Goal: Information Seeking & Learning: Learn about a topic

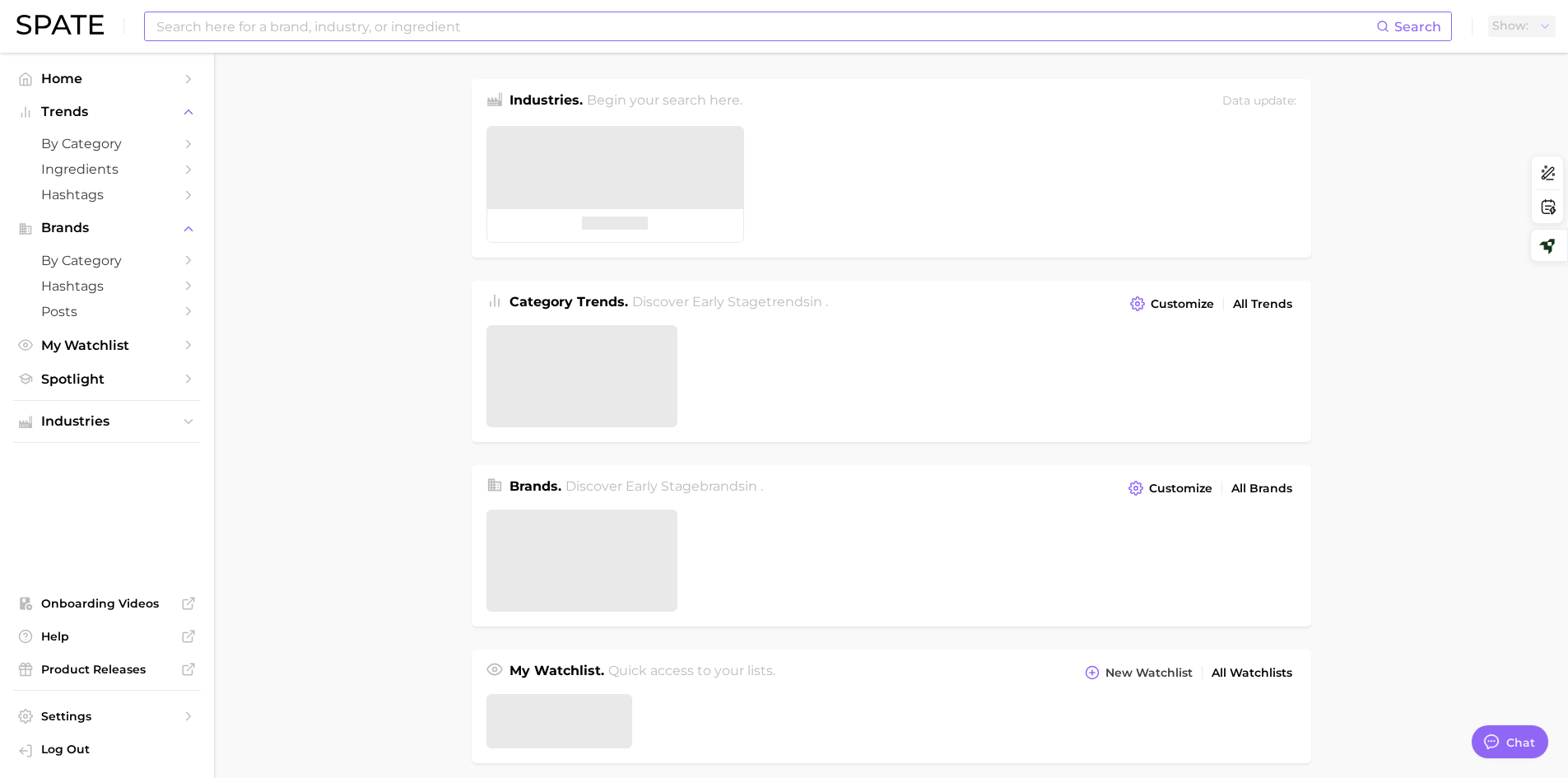
type textarea "x"
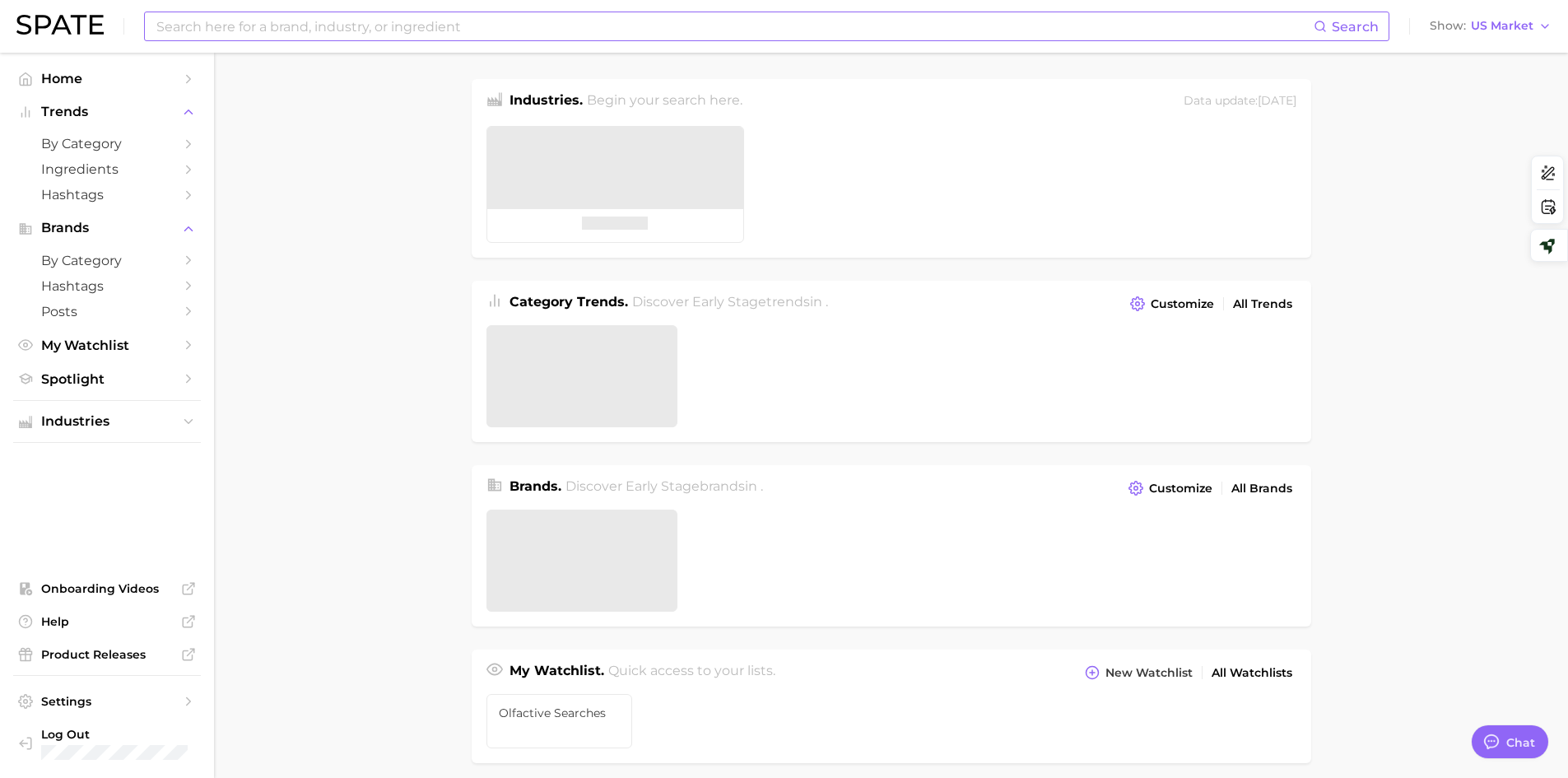
click at [330, 25] on input at bounding box center [734, 26] width 1159 height 28
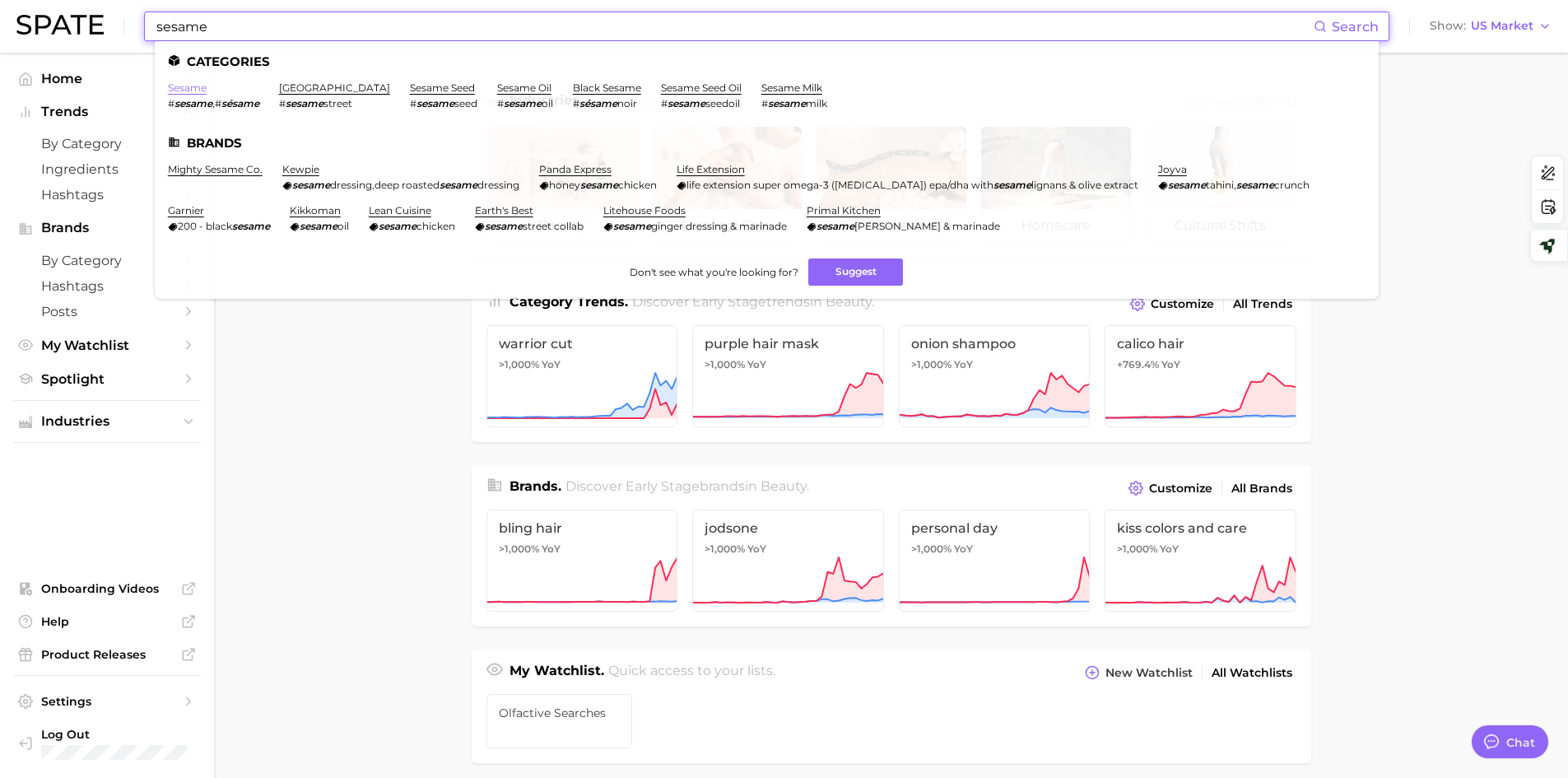
type input "sesame"
click at [184, 87] on link "sesame" at bounding box center [187, 88] width 38 height 13
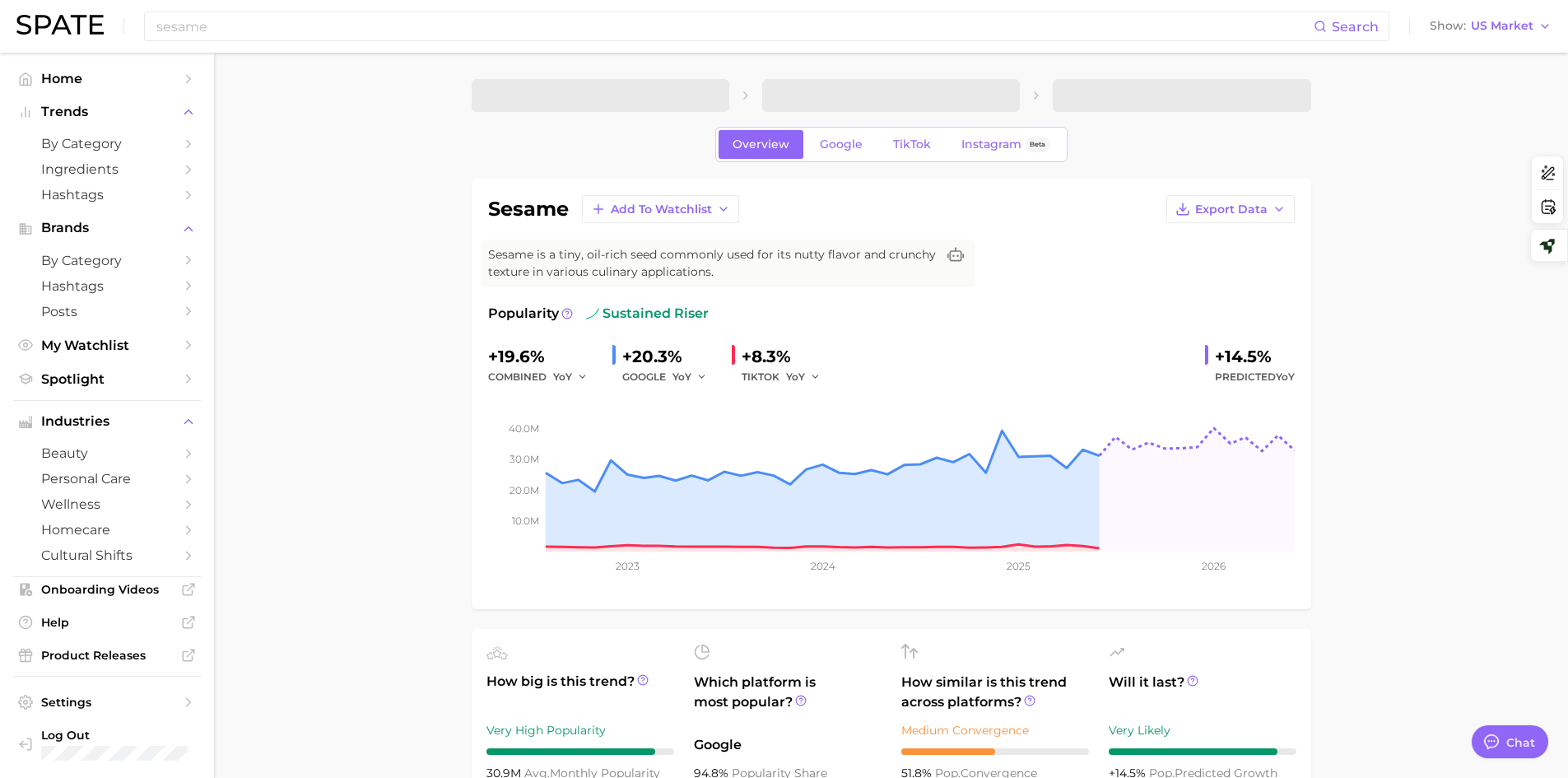
type textarea "x"
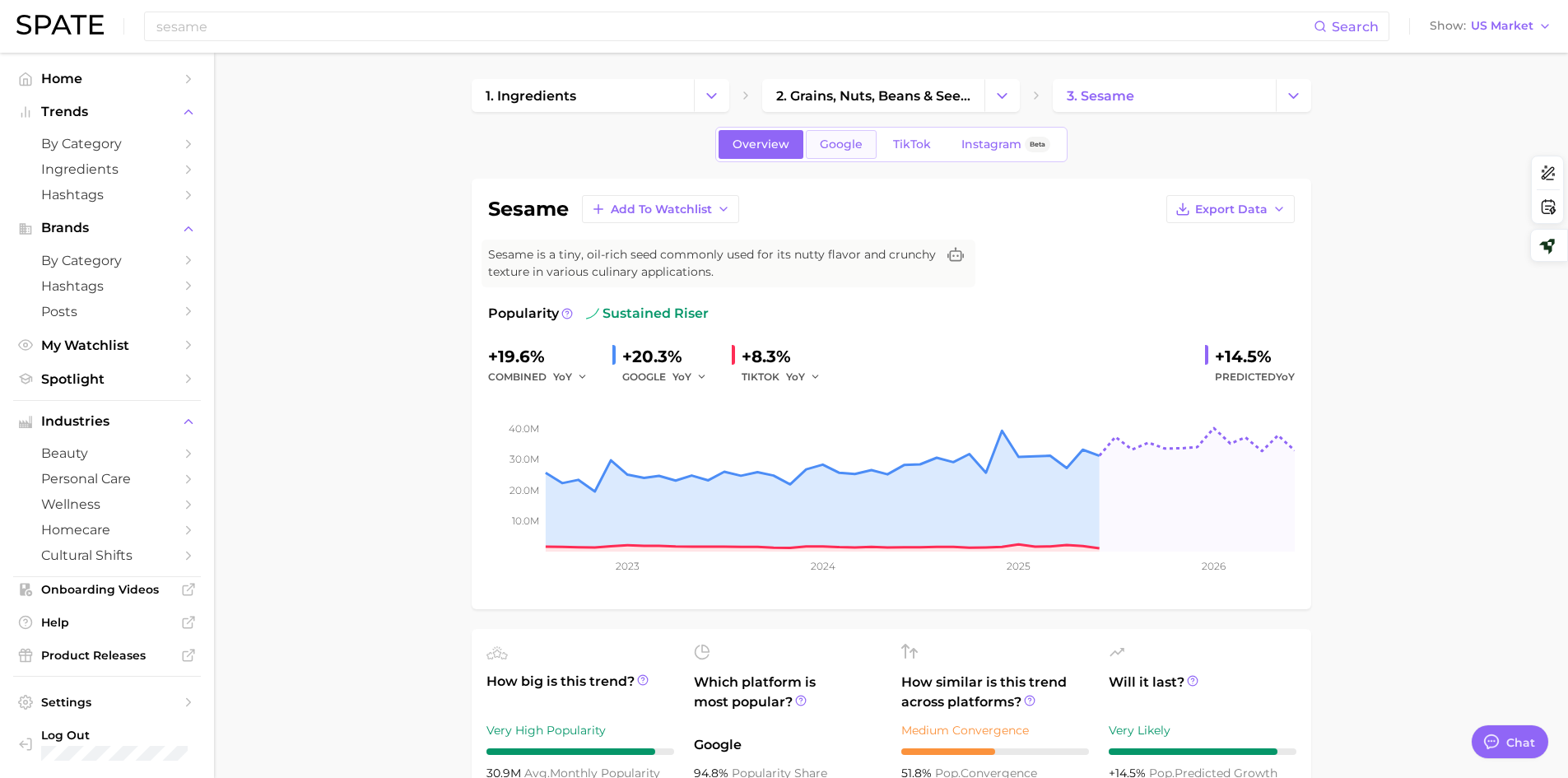
click at [860, 149] on span "Google" at bounding box center [842, 145] width 43 height 14
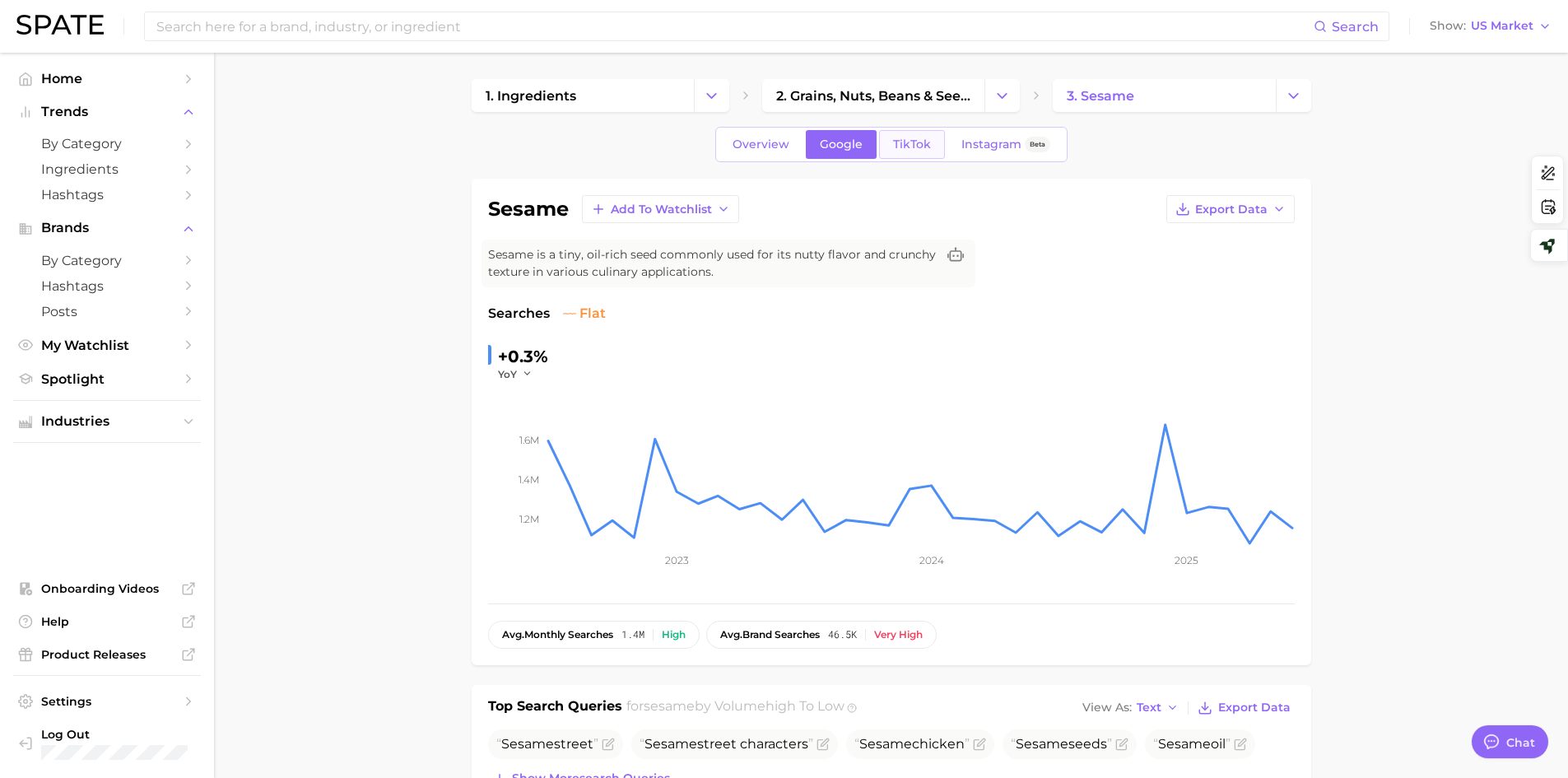
click at [913, 146] on span "TikTok" at bounding box center [911, 145] width 38 height 14
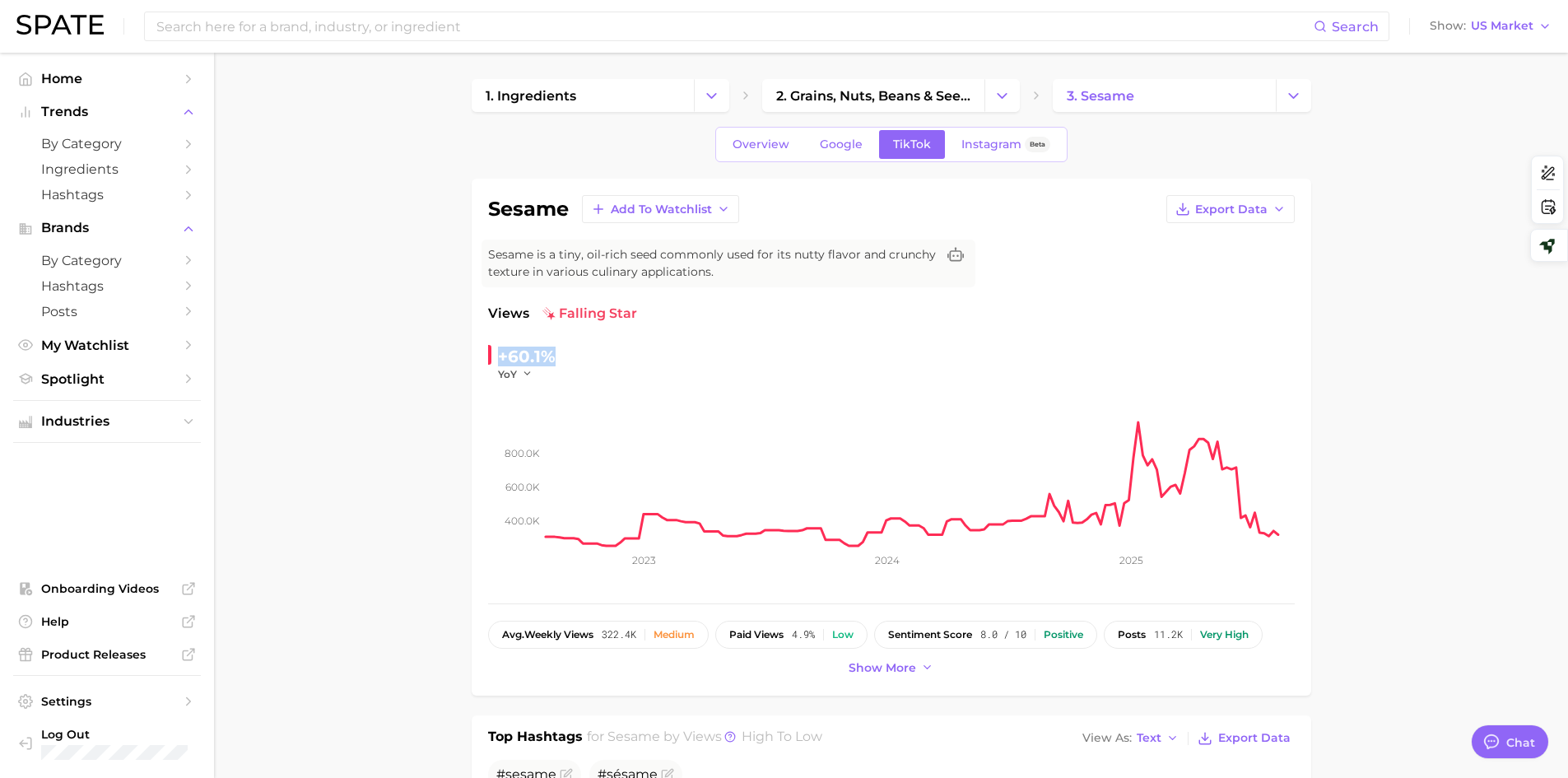
drag, startPoint x: 500, startPoint y: 356, endPoint x: 555, endPoint y: 356, distance: 55.0
click at [555, 356] on div "+60.1% YoY" at bounding box center [600, 362] width 225 height 38
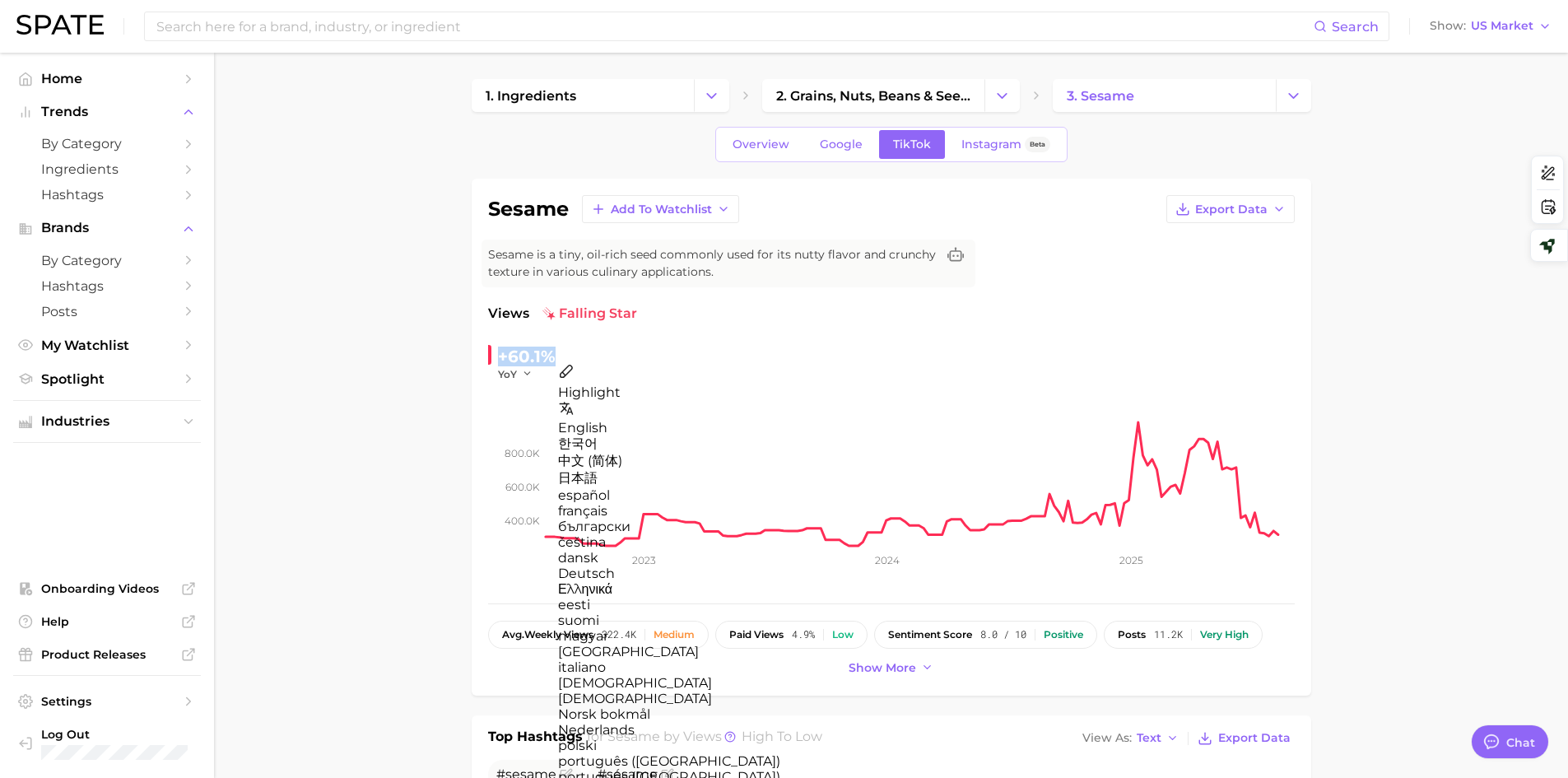
copy div "+60.1%"
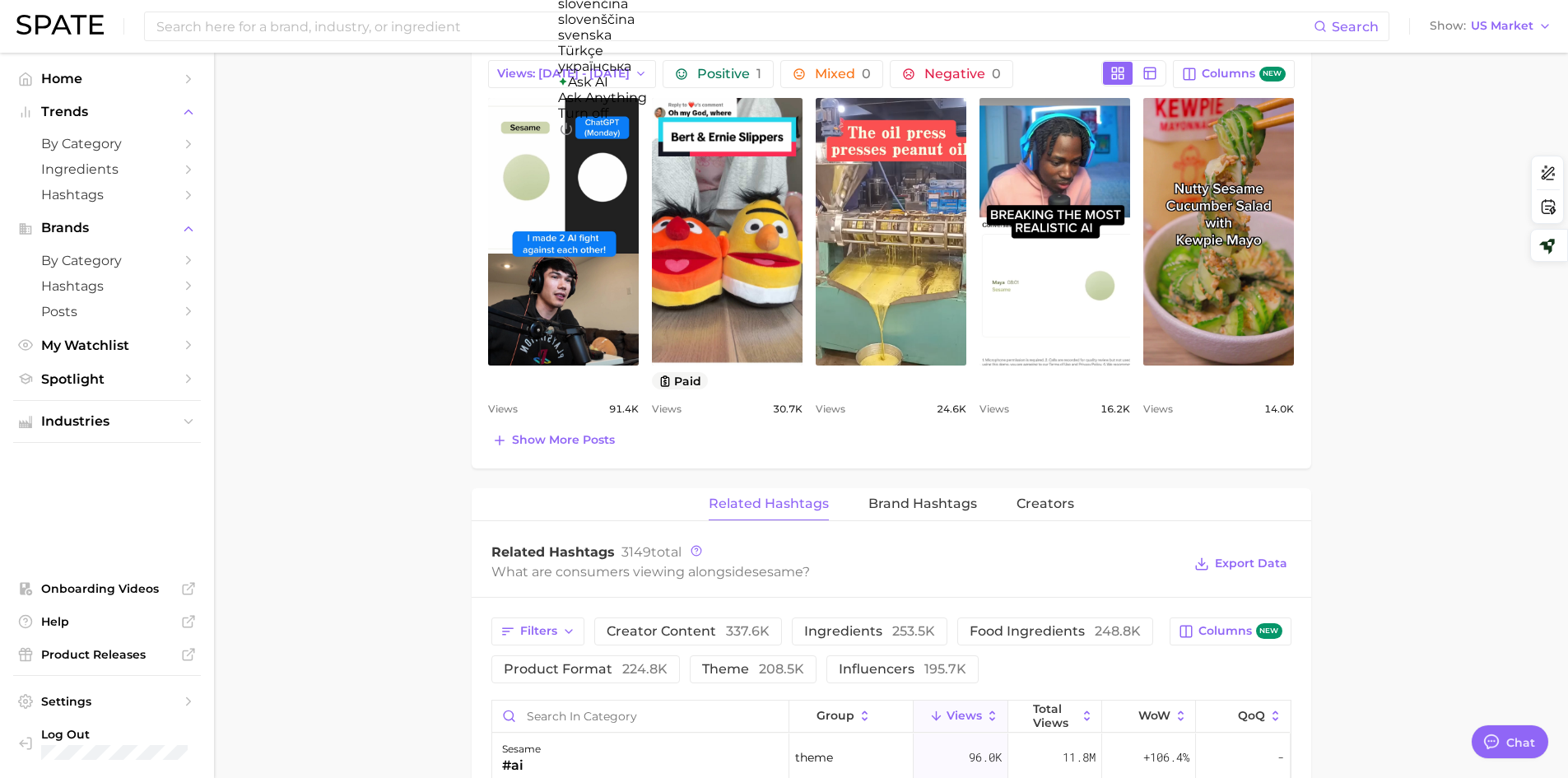
scroll to position [987, 0]
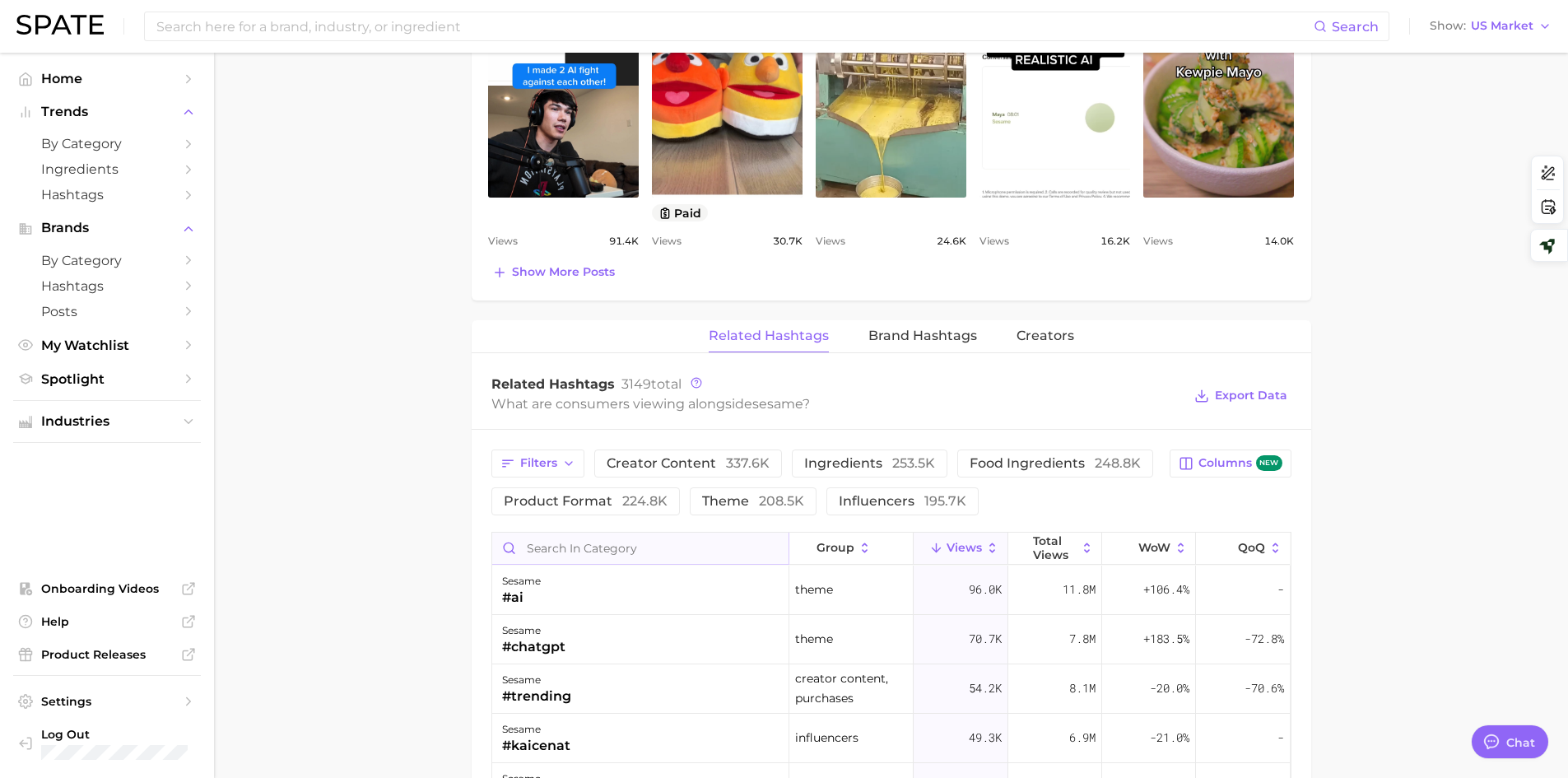
click at [541, 557] on input "Search in category" at bounding box center [640, 547] width 296 height 31
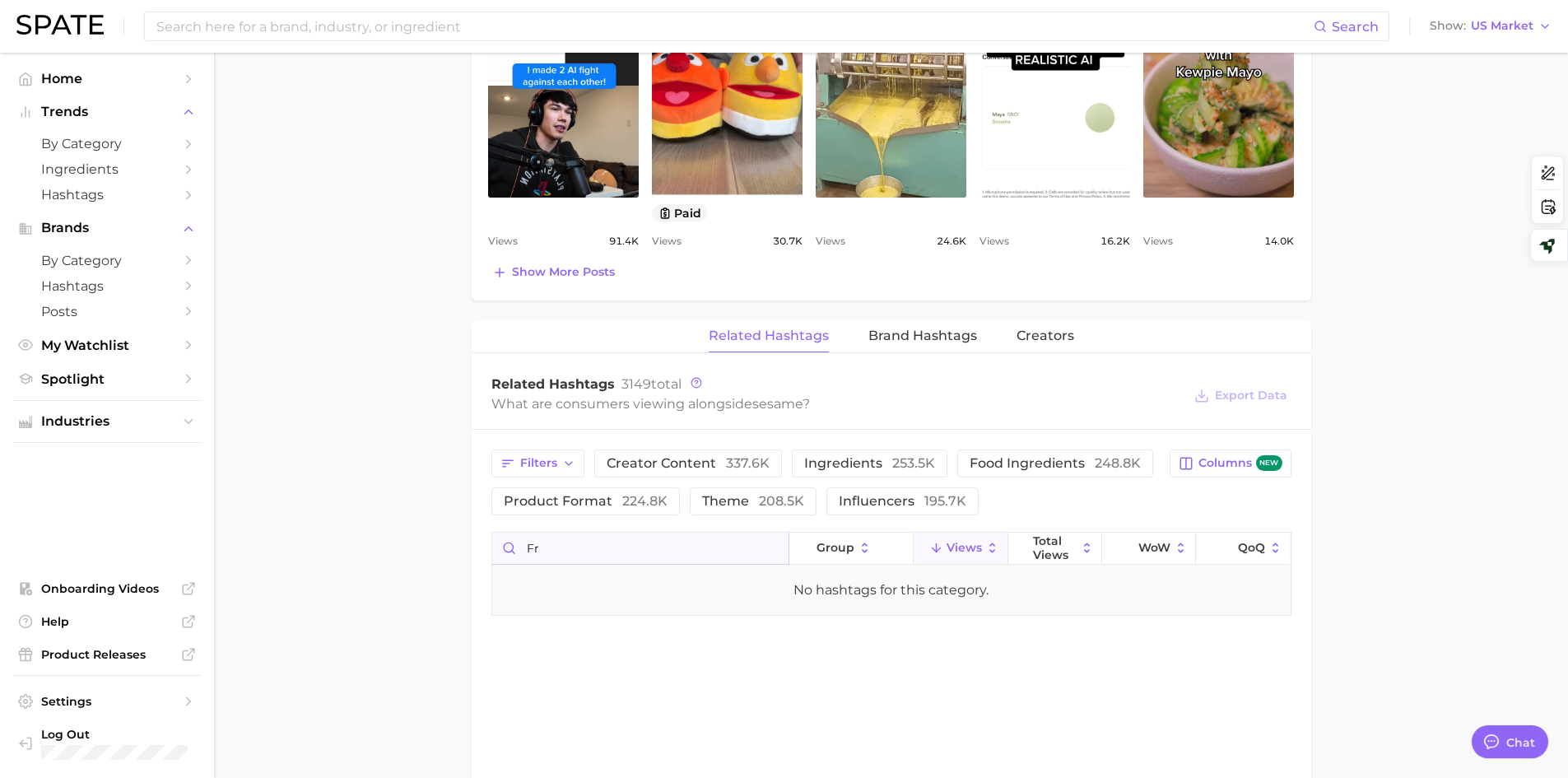
type input "f"
type input "p"
type input "s"
type input "b"
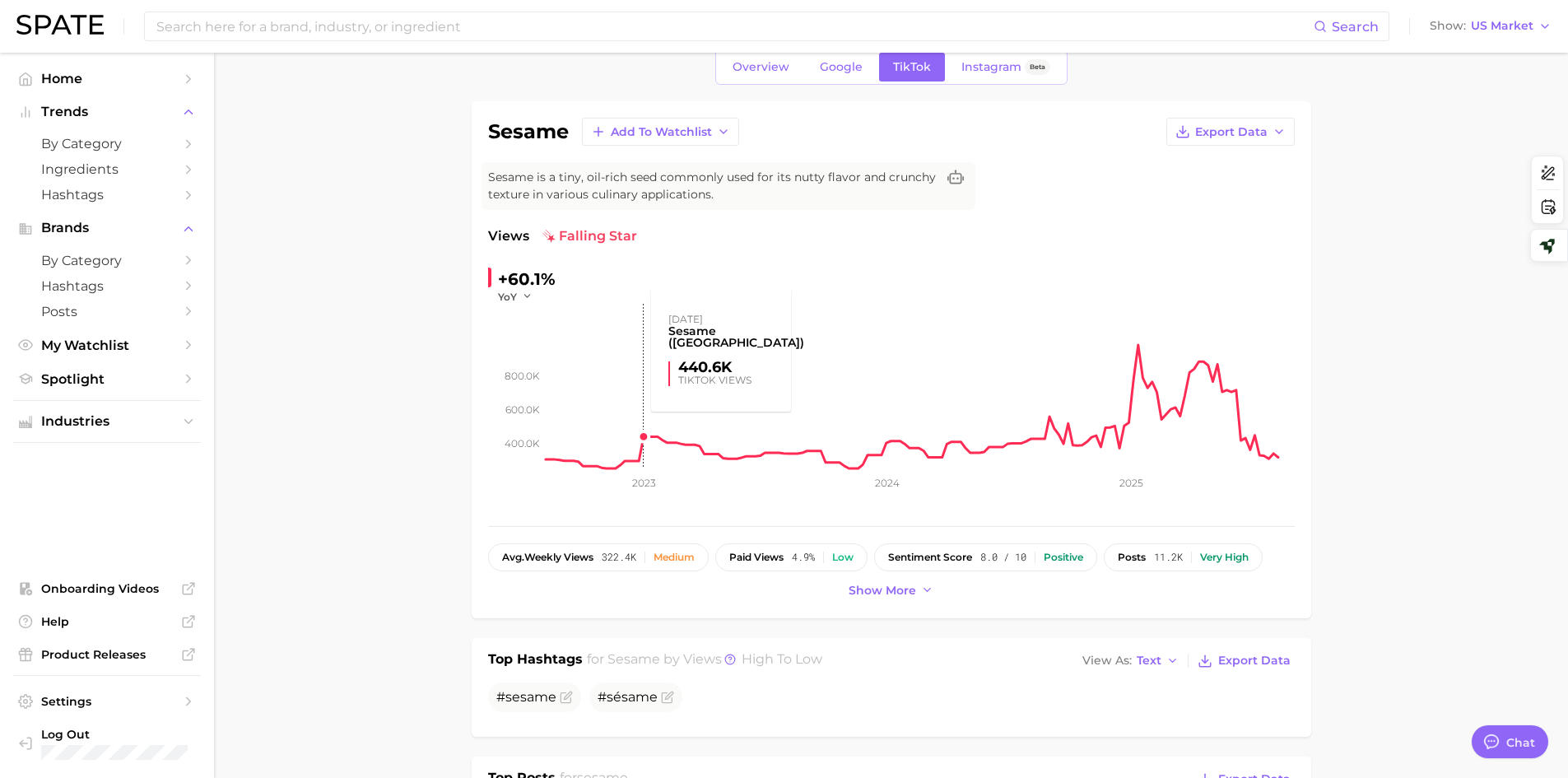
scroll to position [0, 0]
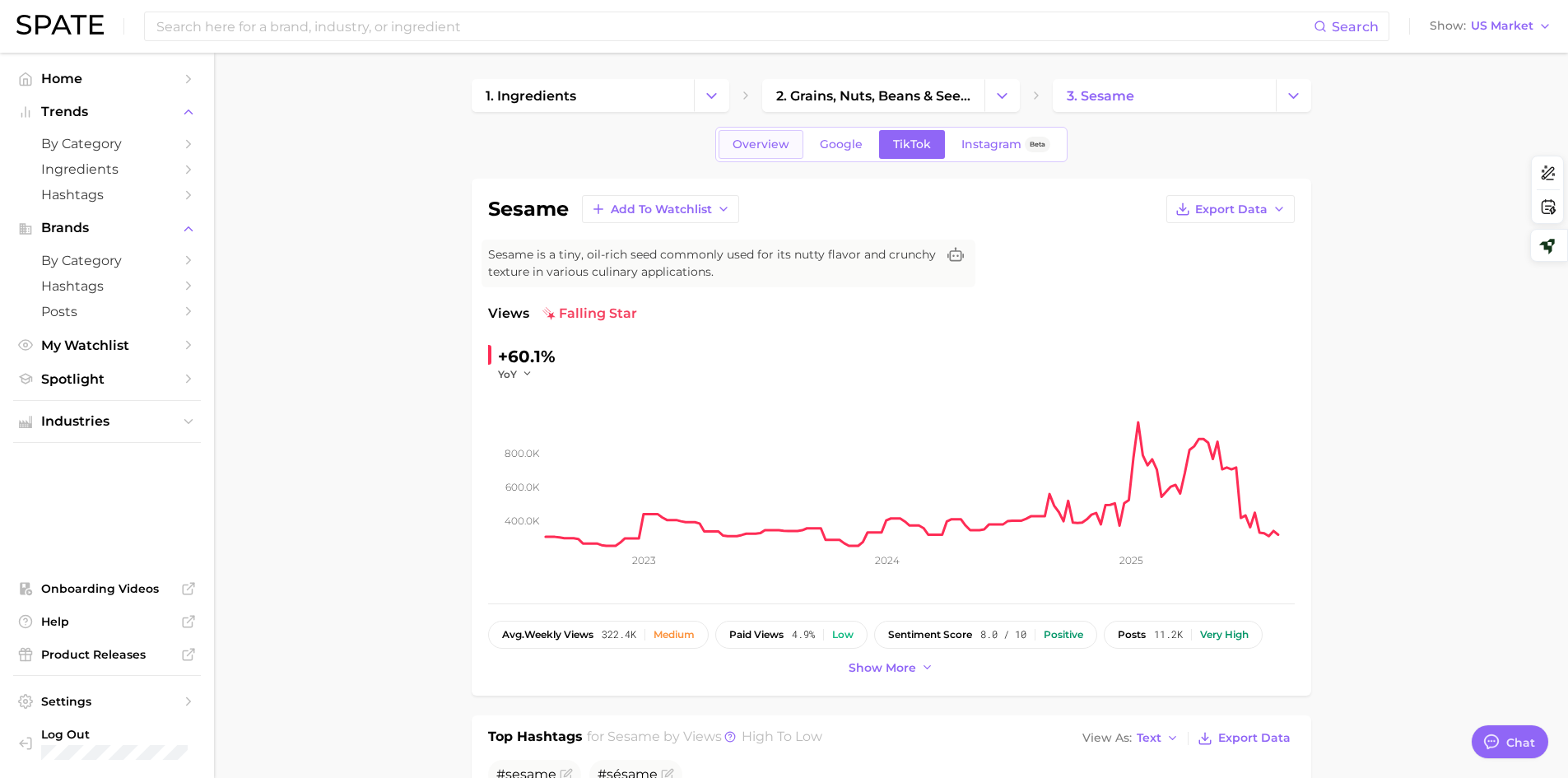
click at [744, 138] on span "Overview" at bounding box center [760, 145] width 56 height 14
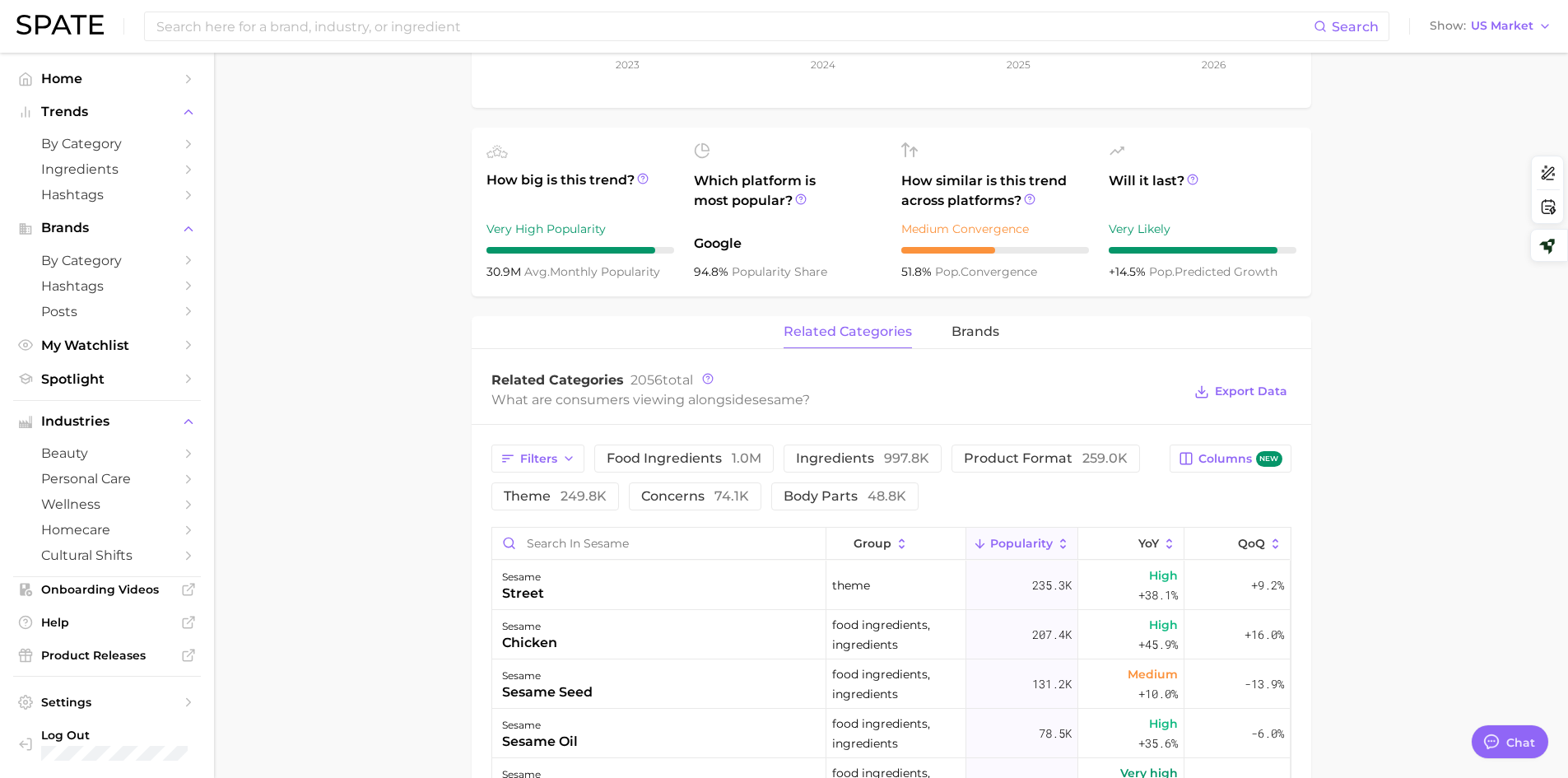
scroll to position [740, 0]
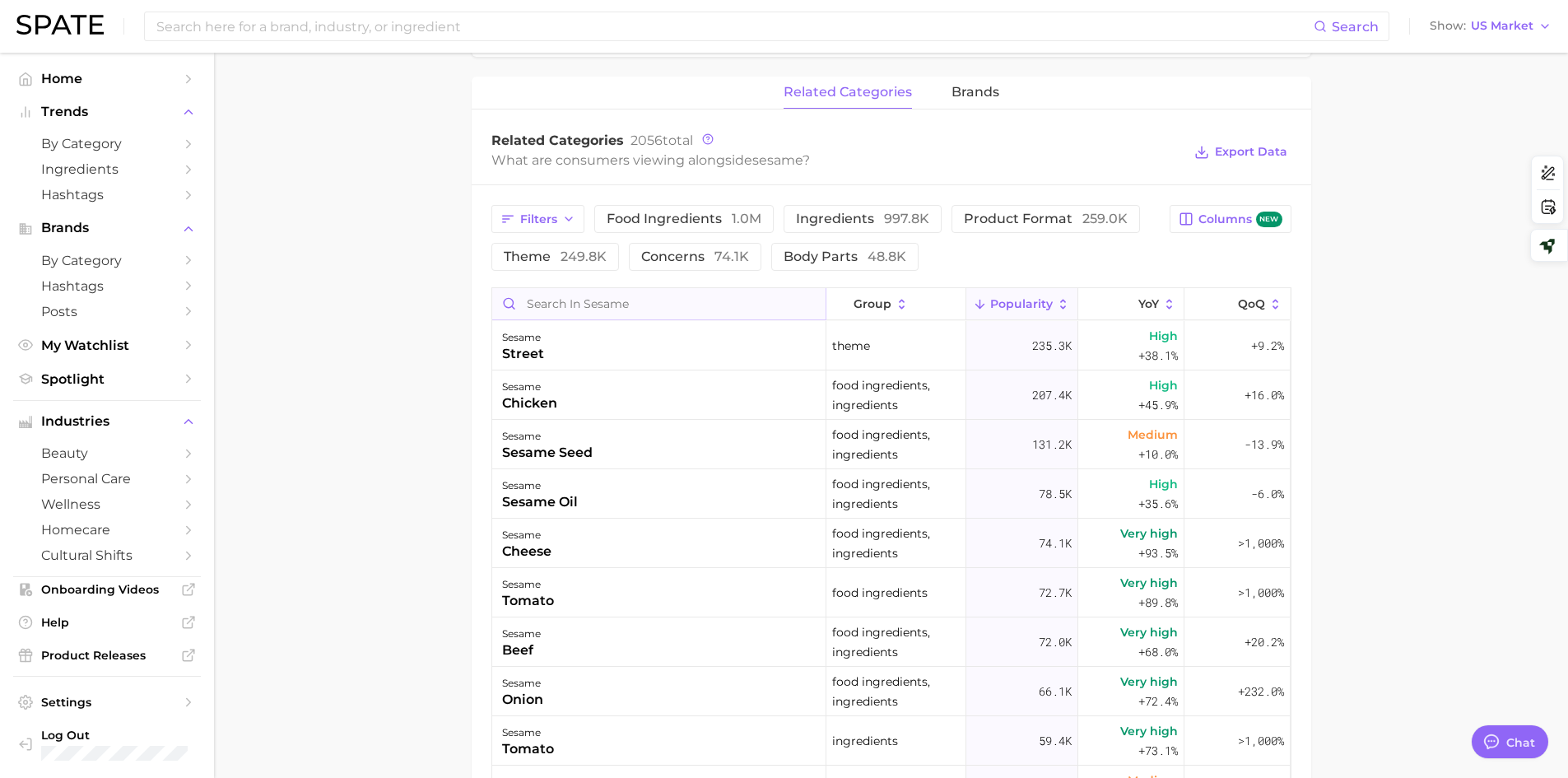
click at [524, 305] on input "Search in sesame" at bounding box center [658, 303] width 334 height 31
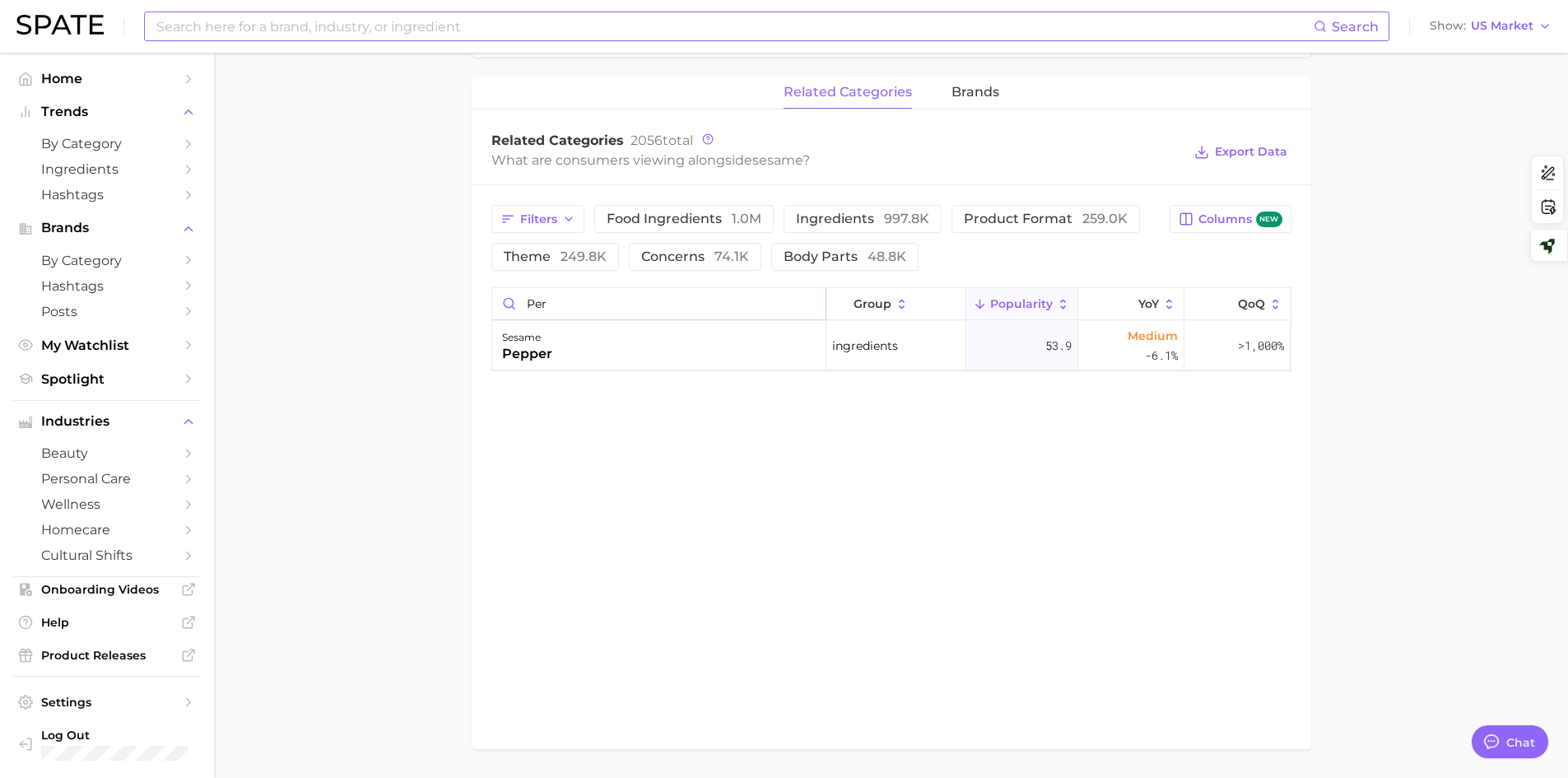
type input "per"
click at [210, 18] on input at bounding box center [734, 26] width 1159 height 28
type input "sesame perfume"
click at [843, 72] on button "Suggest" at bounding box center [852, 68] width 95 height 27
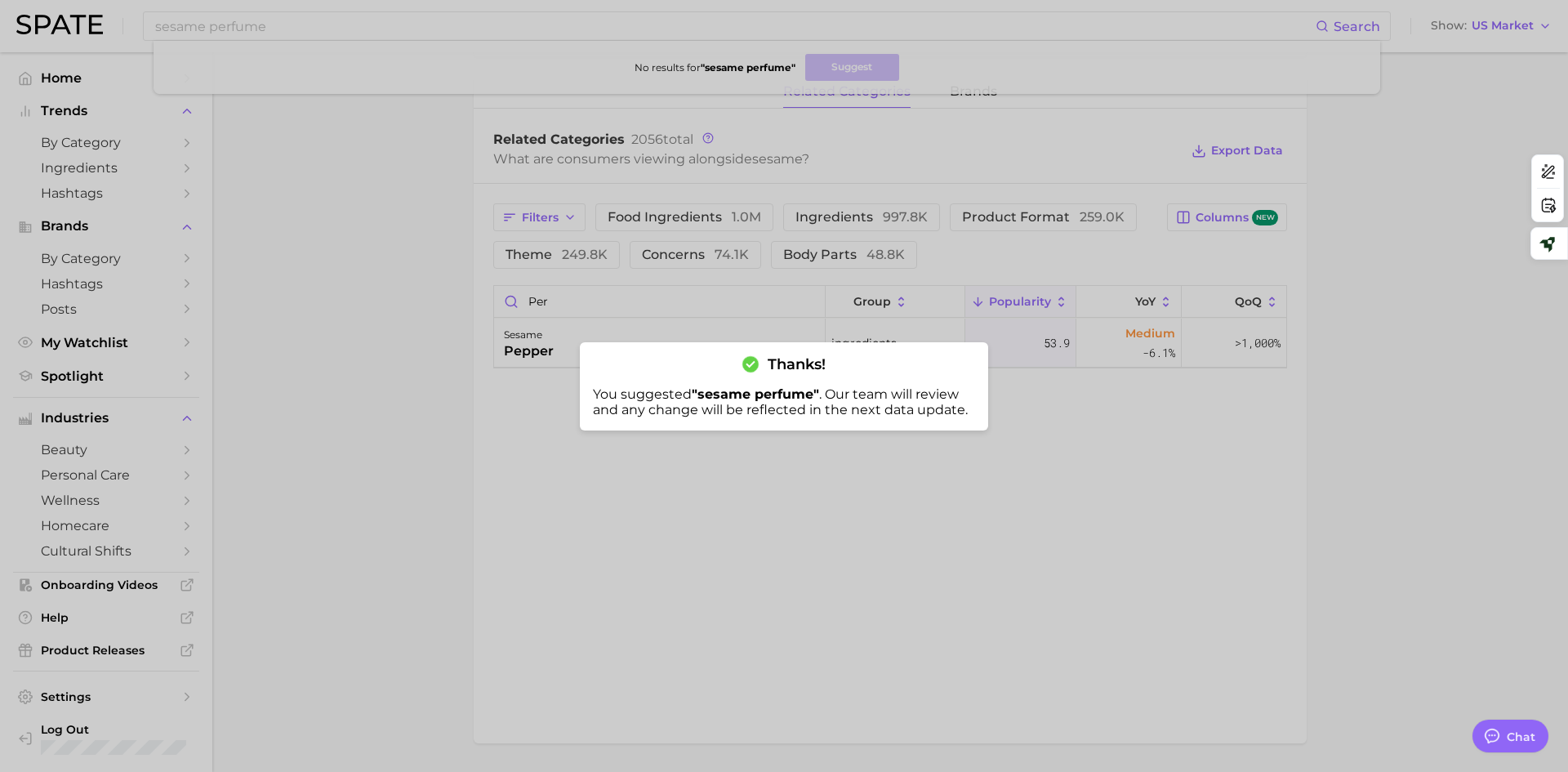
click at [397, 363] on div at bounding box center [784, 386] width 1568 height 772
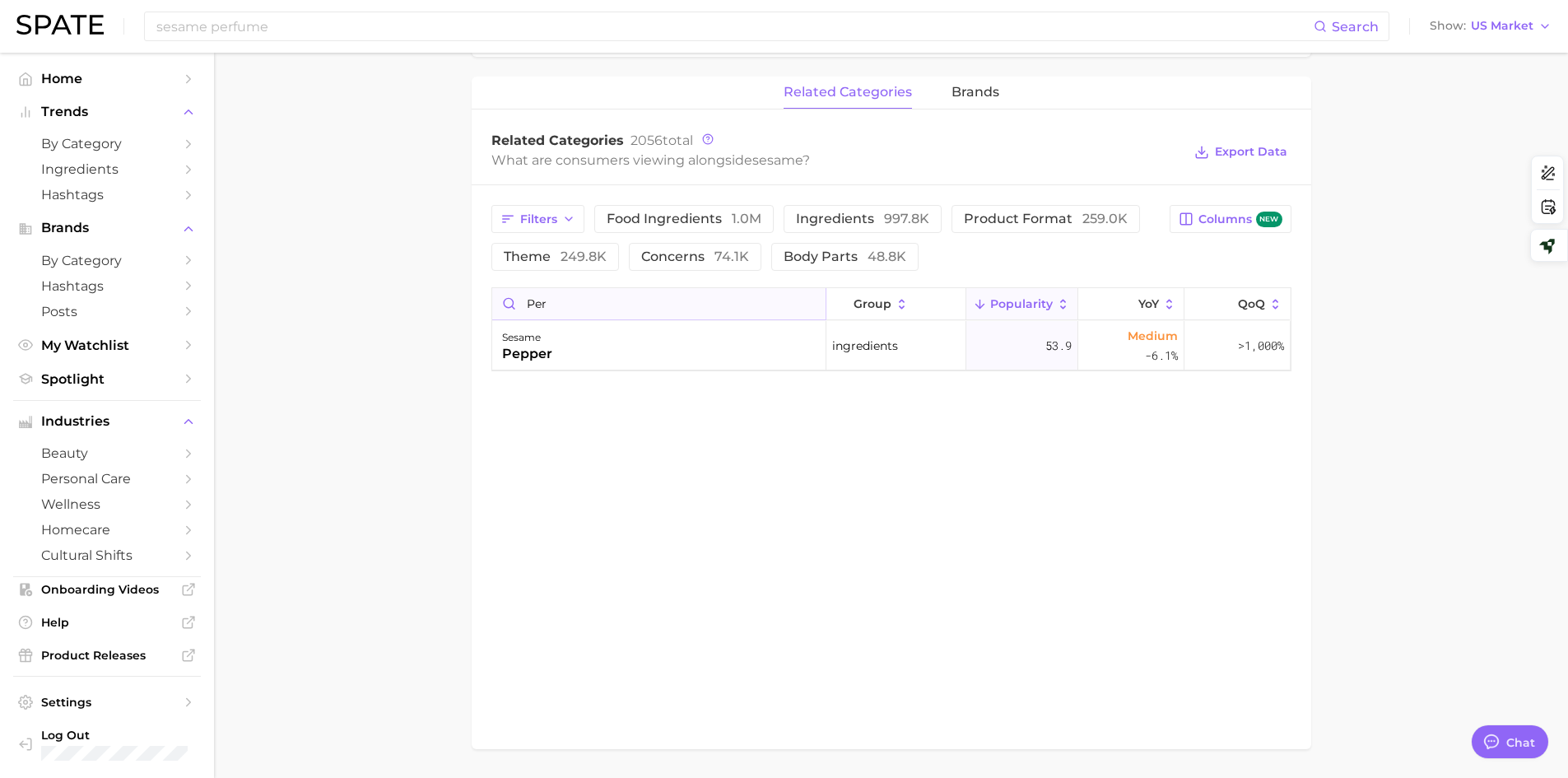
click at [572, 299] on input "per" at bounding box center [658, 303] width 334 height 31
type input "s"
type input "b"
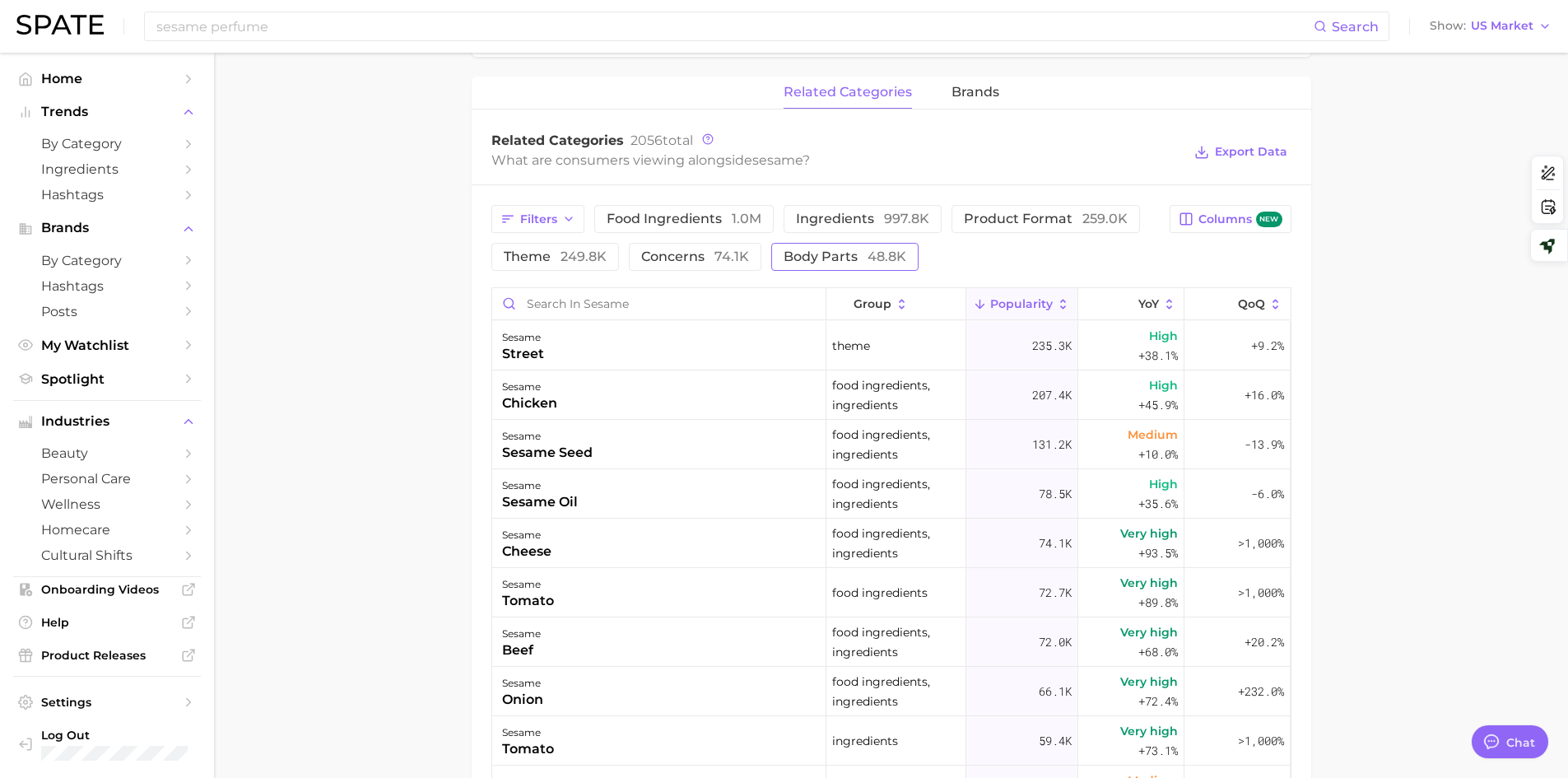
click at [819, 269] on button "body parts 48.8k" at bounding box center [844, 256] width 148 height 28
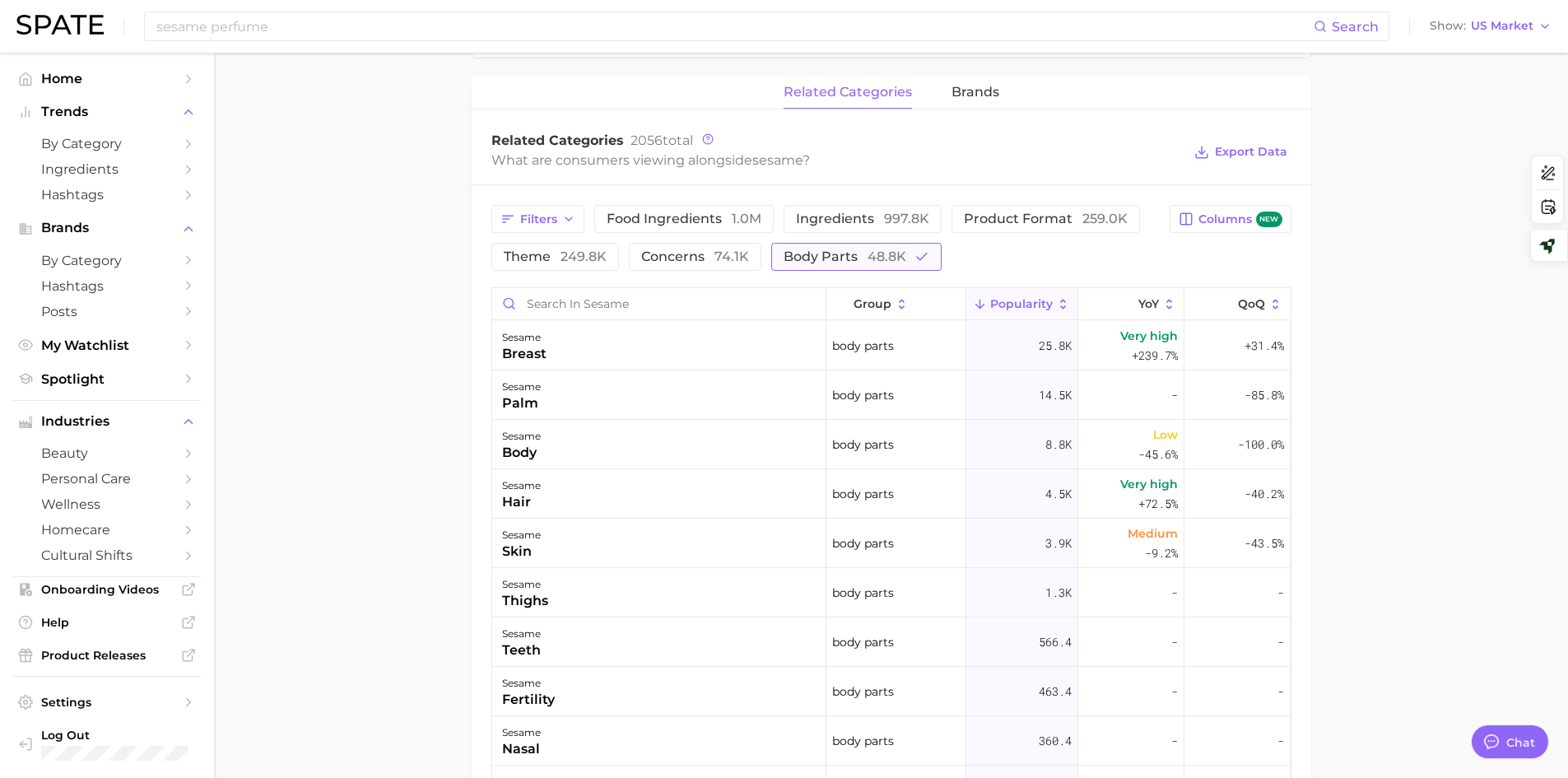
click at [819, 269] on button "body parts 48.8k" at bounding box center [856, 256] width 170 height 28
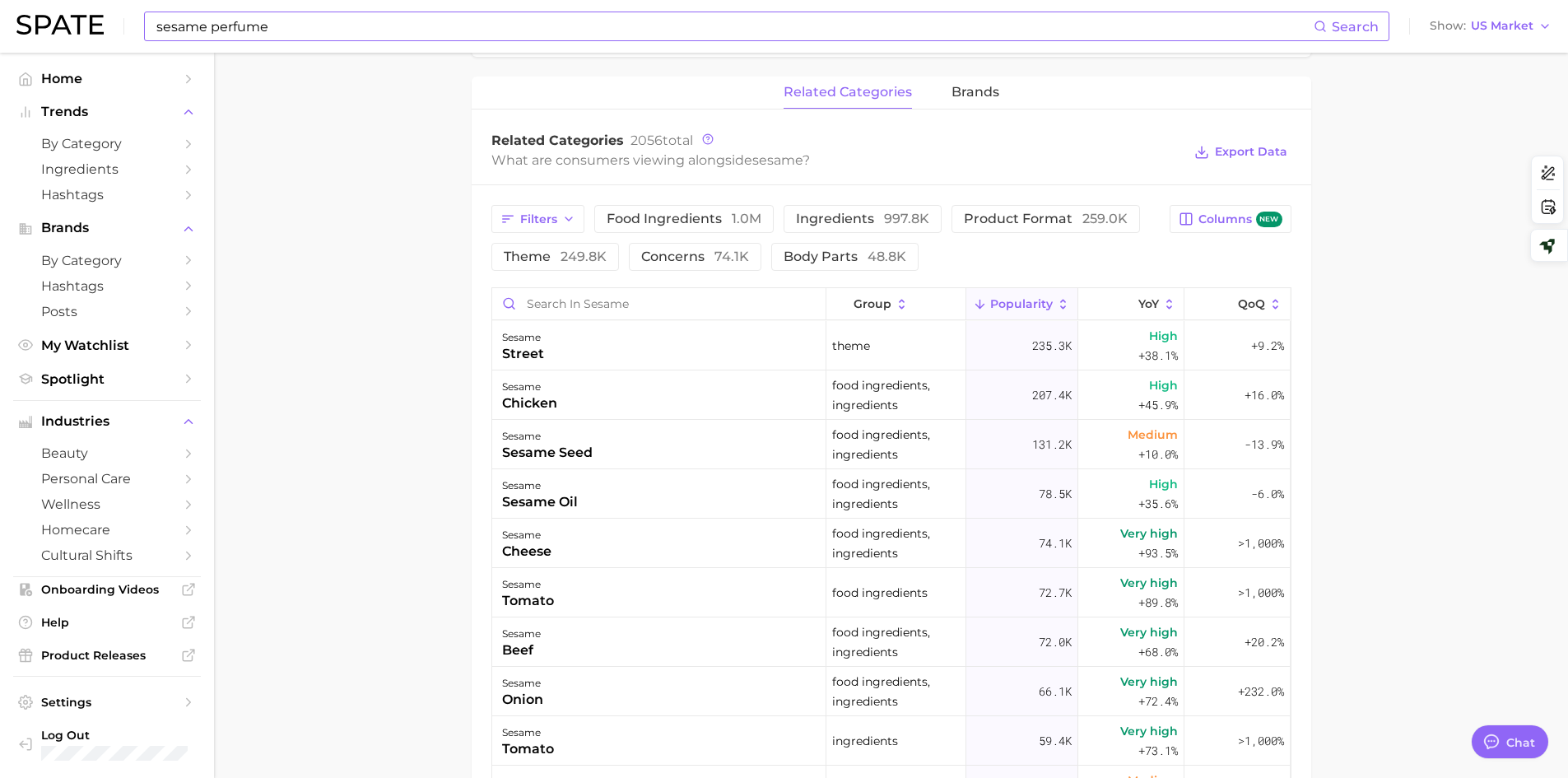
click at [210, 30] on input "sesame perfume" at bounding box center [734, 26] width 1159 height 28
click at [253, 29] on input "sesame perfume" at bounding box center [734, 26] width 1159 height 28
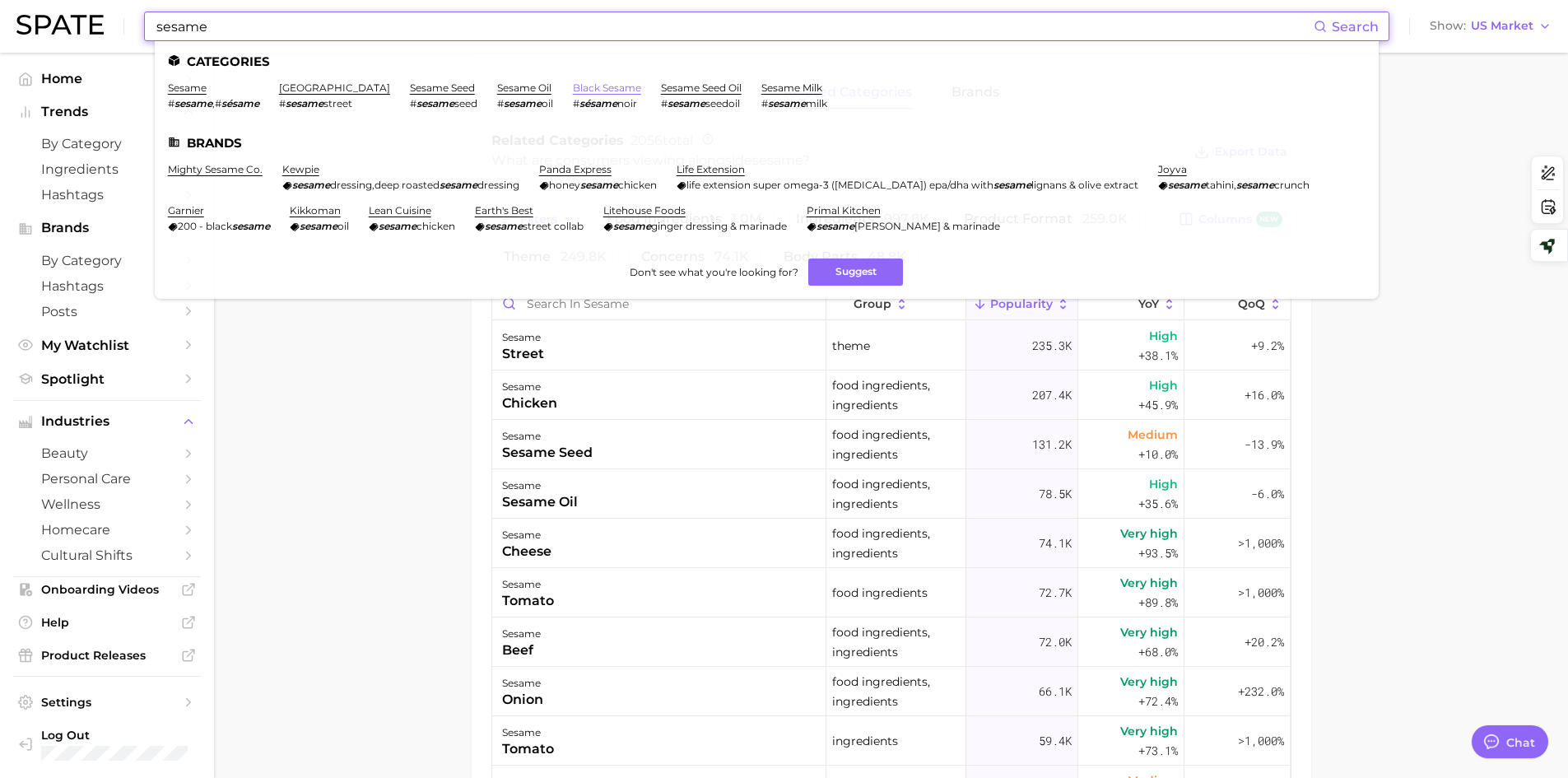
type input "sesame"
click at [583, 90] on link "black sesame" at bounding box center [606, 88] width 68 height 13
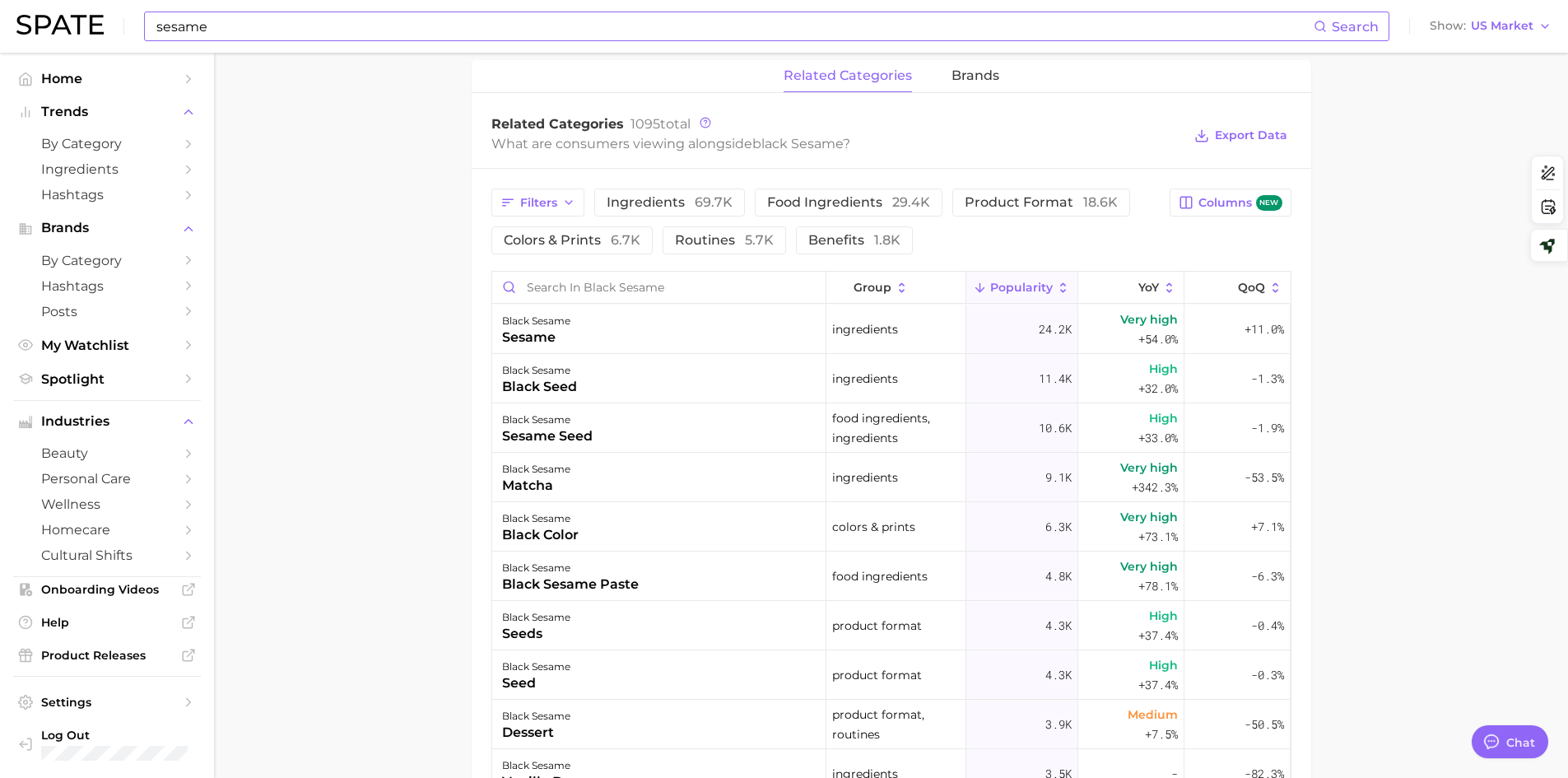
scroll to position [823, 0]
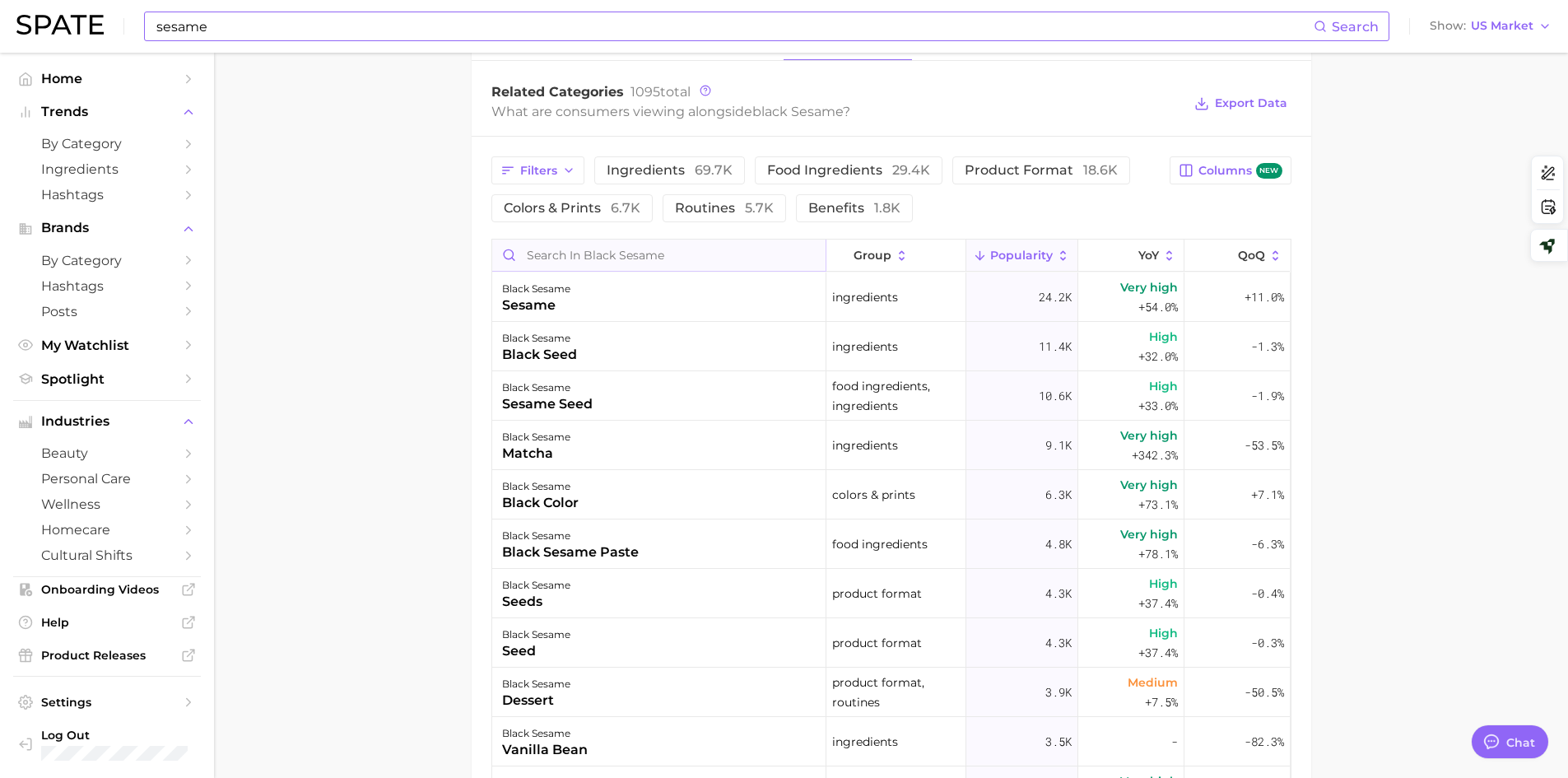
click at [570, 263] on input "Search in black sesame" at bounding box center [658, 255] width 334 height 31
type input "b"
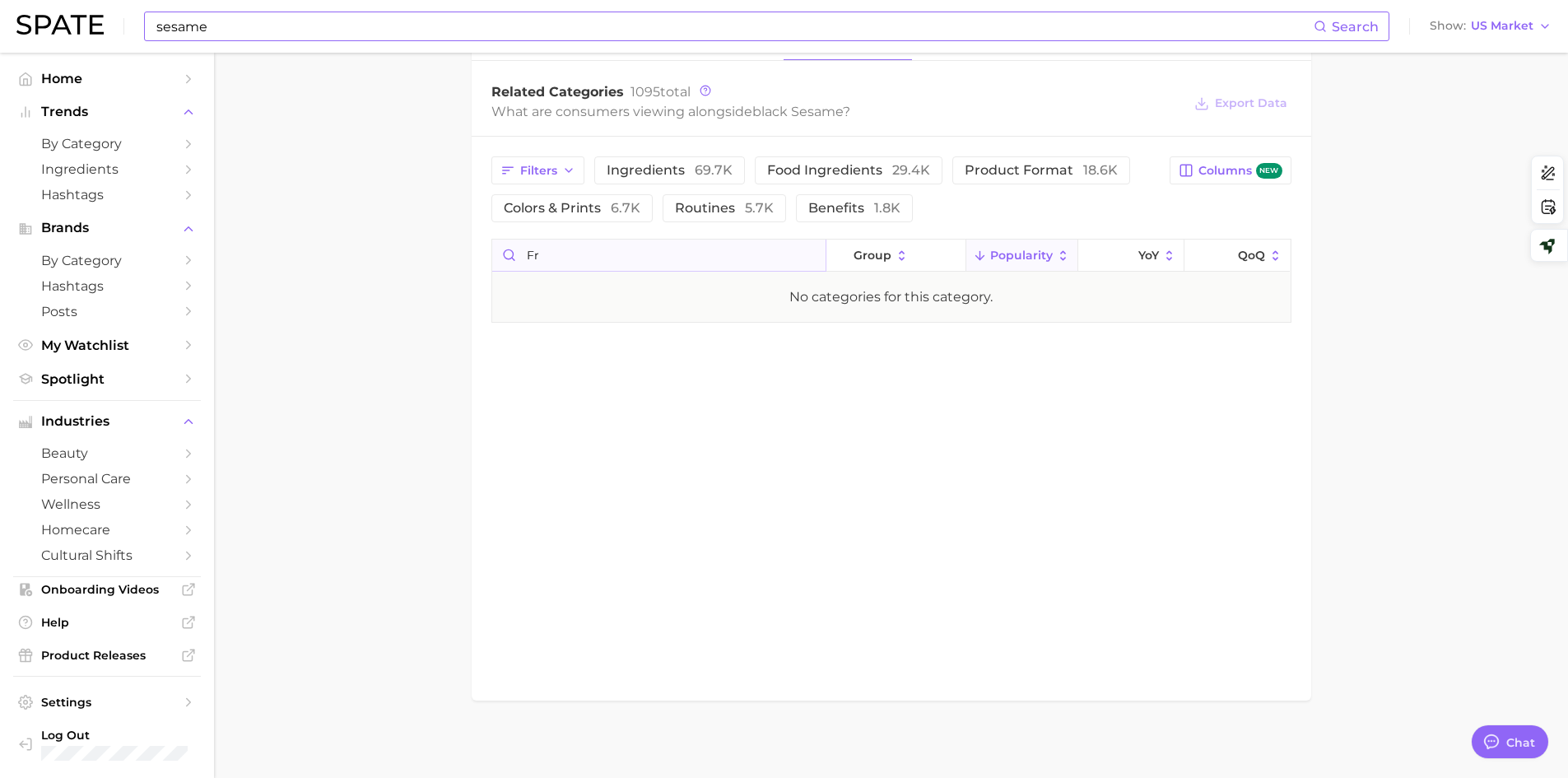
type input "f"
type input "s"
type input "p"
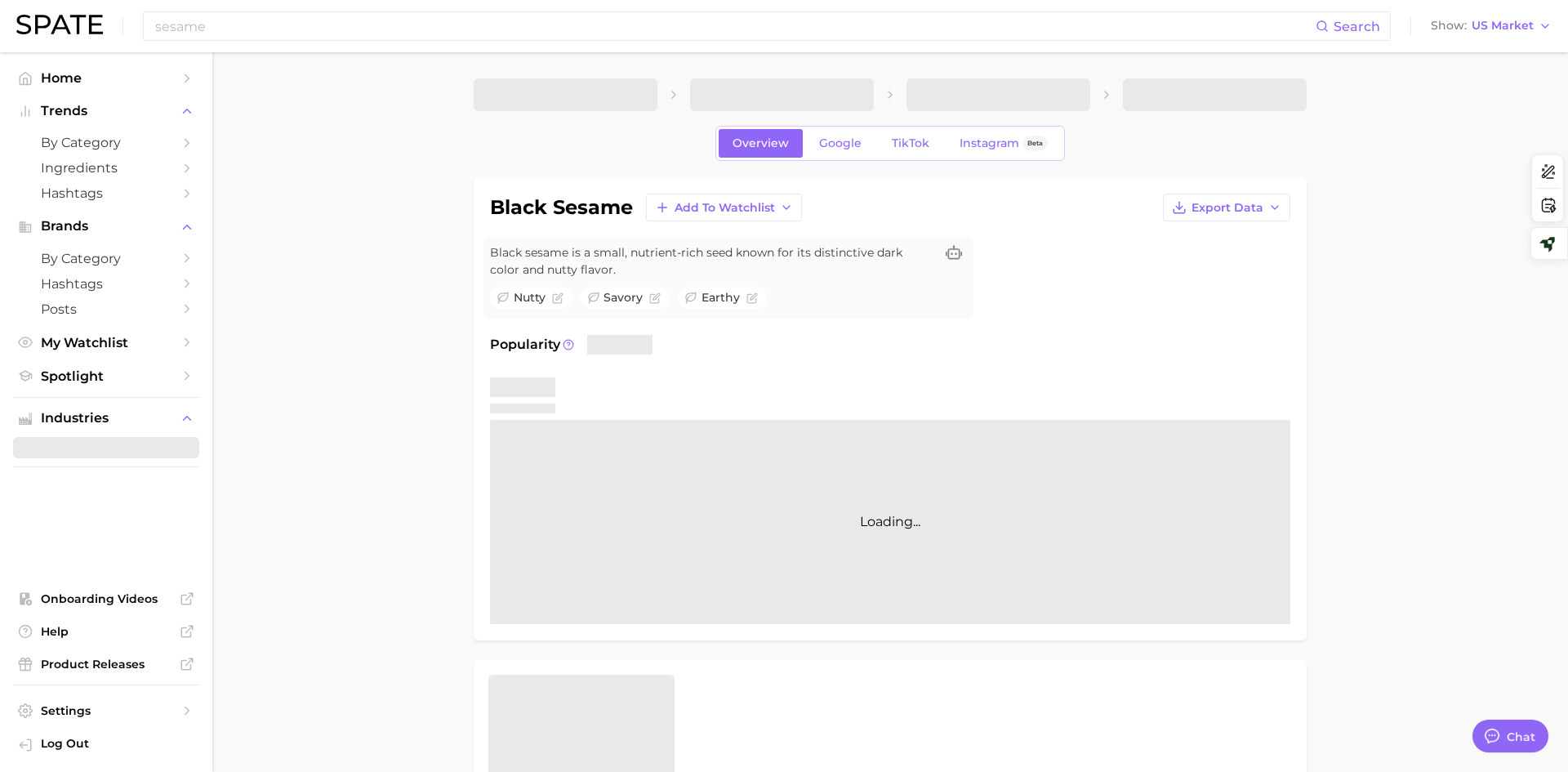
type textarea "x"
